Goal: Task Accomplishment & Management: Use online tool/utility

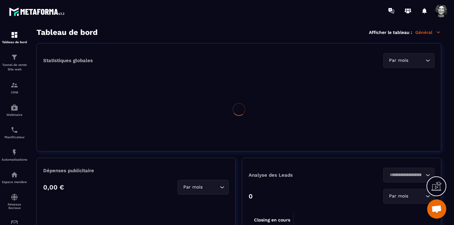
scroll to position [7840, 0]
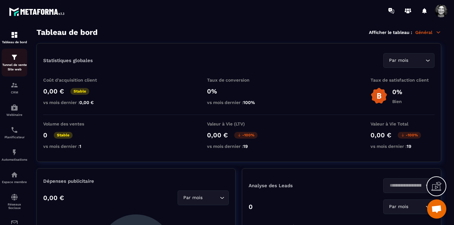
click at [12, 64] on p "Tunnel de vente Site web" at bounding box center [15, 67] width 26 height 9
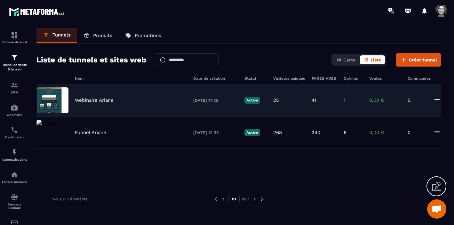
click at [129, 98] on div "Webinaire Ariane" at bounding box center [131, 100] width 112 height 6
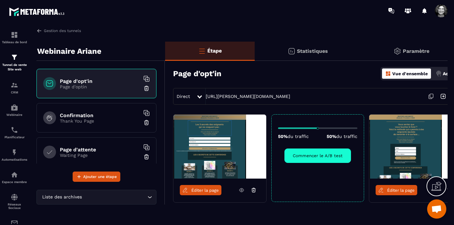
click at [204, 192] on span "Éditer la page" at bounding box center [204, 190] width 27 height 5
